Goal: Task Accomplishment & Management: Use online tool/utility

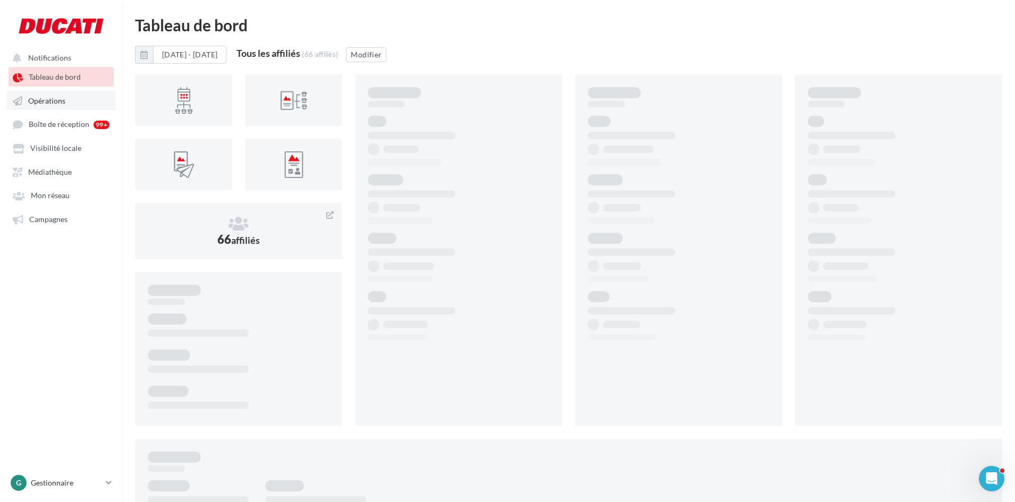
click at [56, 101] on span "Opérations" at bounding box center [46, 100] width 37 height 9
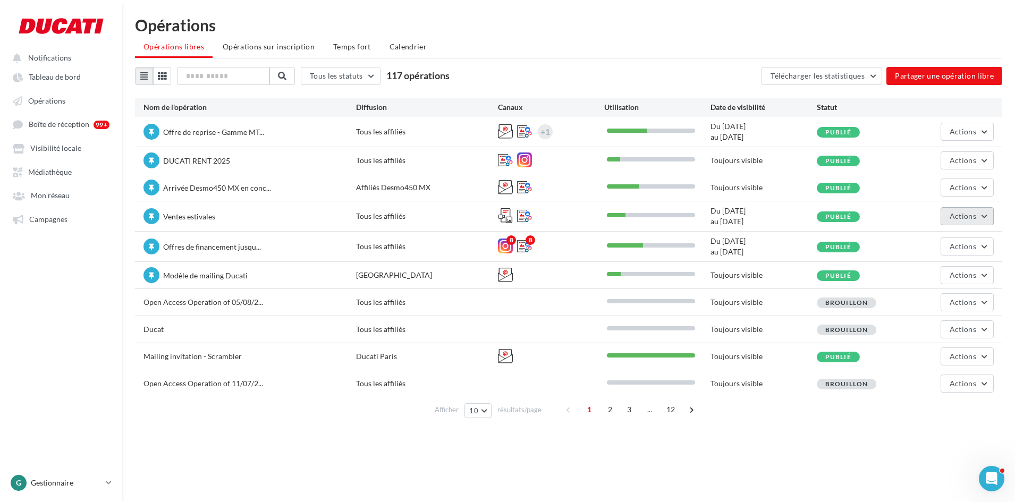
click at [946, 219] on button "Actions" at bounding box center [966, 216] width 53 height 18
click at [933, 327] on button "Enlever la mise en avant" at bounding box center [937, 324] width 113 height 28
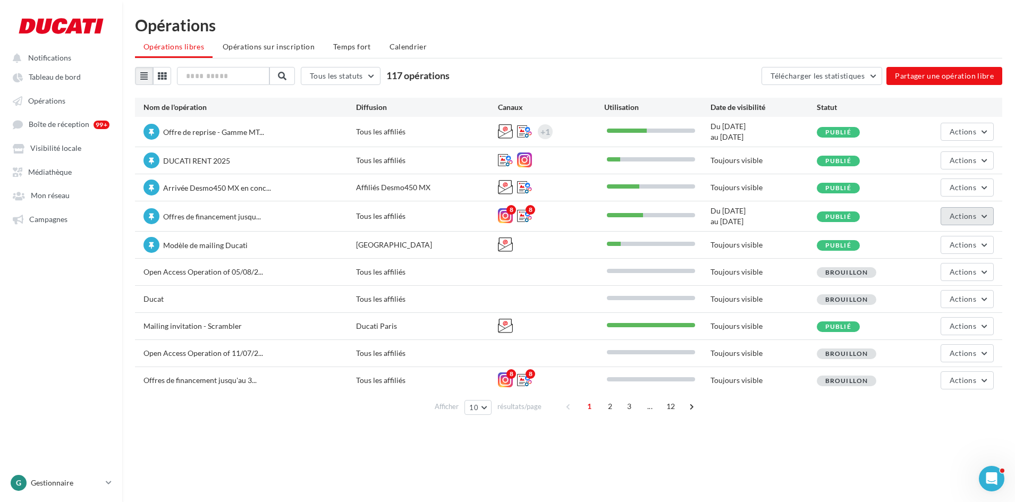
click at [956, 219] on span "Actions" at bounding box center [962, 215] width 27 height 9
click at [933, 328] on button "Enlever la mise en avant" at bounding box center [937, 324] width 113 height 28
